Goal: Task Accomplishment & Management: Use online tool/utility

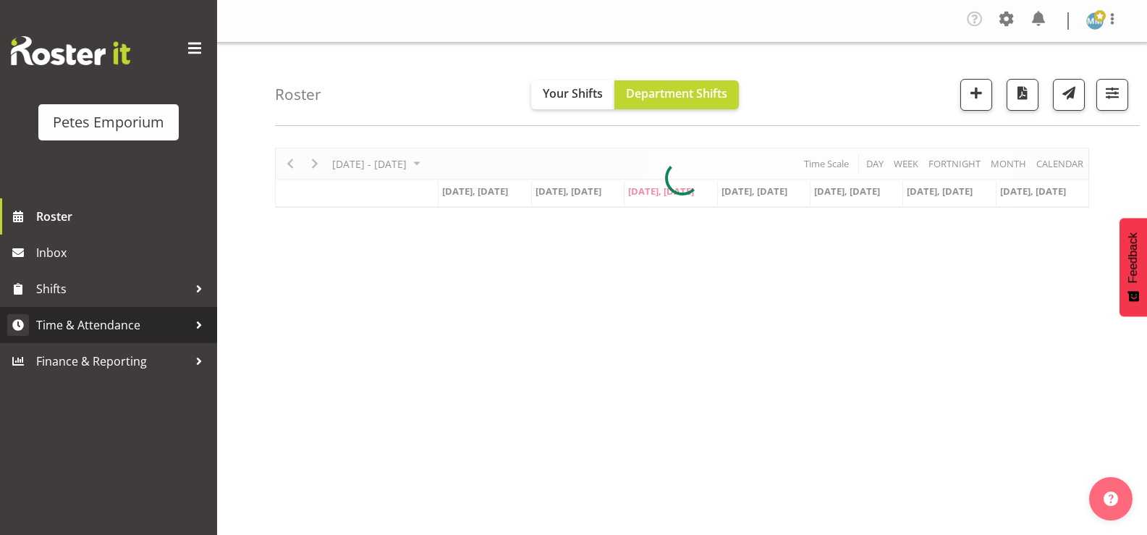
click at [153, 327] on span "Time & Attendance" at bounding box center [112, 325] width 152 height 22
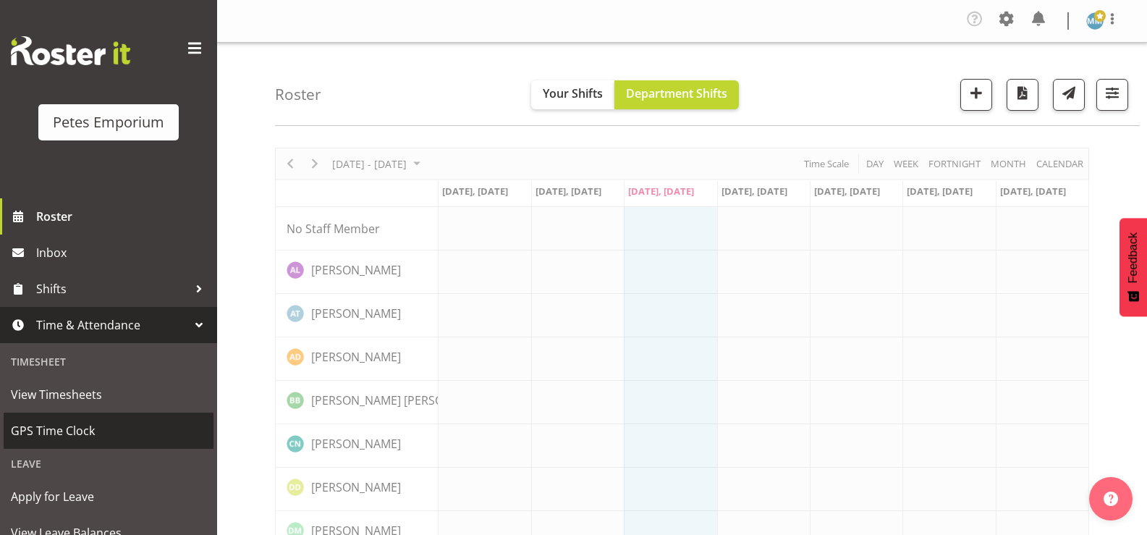
click at [114, 426] on span "GPS Time Clock" at bounding box center [108, 431] width 195 height 22
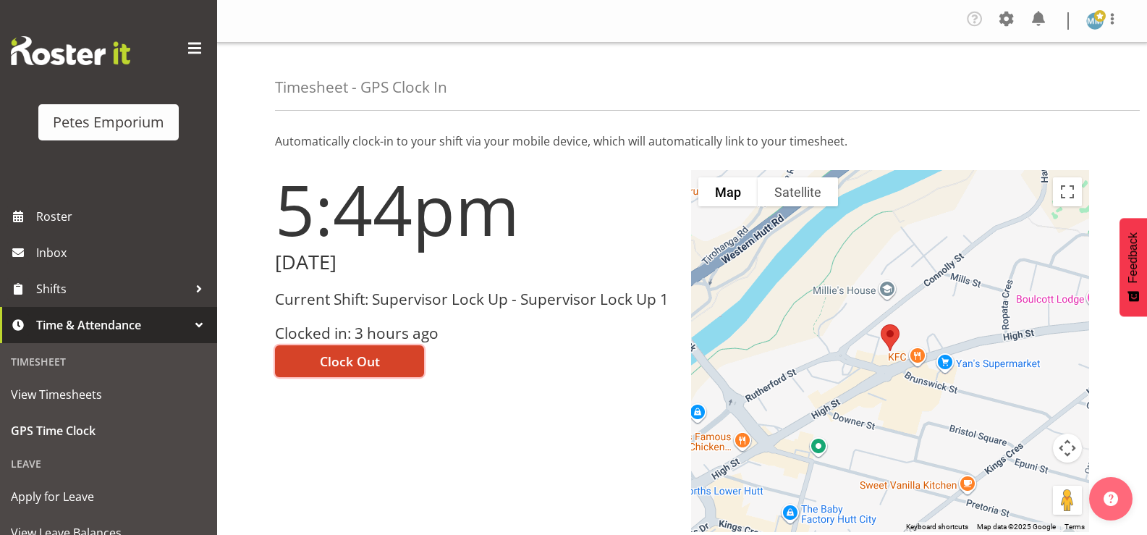
click at [344, 359] on span "Clock Out" at bounding box center [350, 361] width 60 height 19
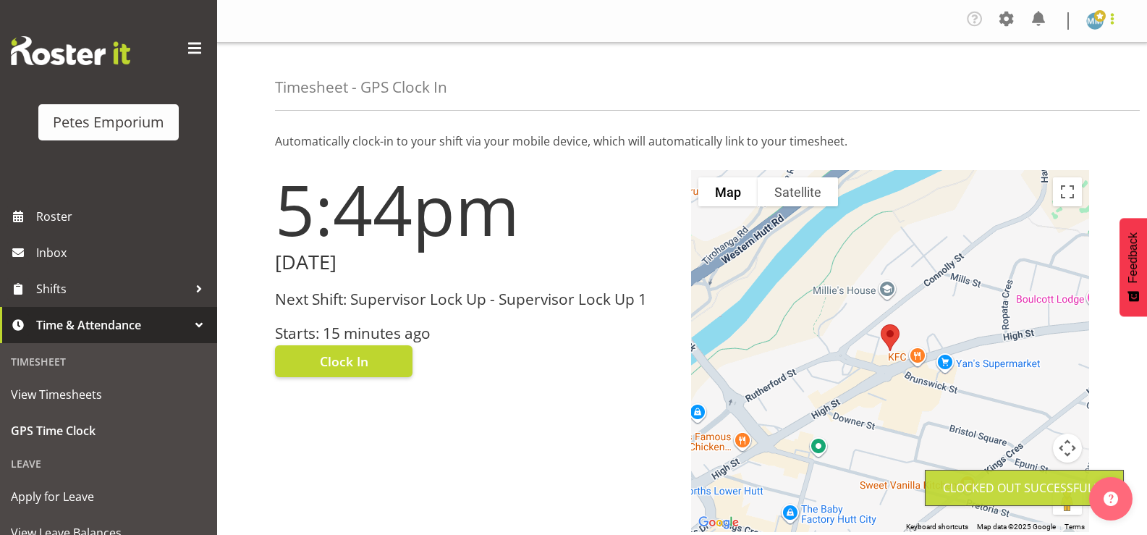
click at [1110, 19] on span at bounding box center [1112, 18] width 17 height 17
click at [1041, 77] on link "Log Out" at bounding box center [1051, 80] width 139 height 26
